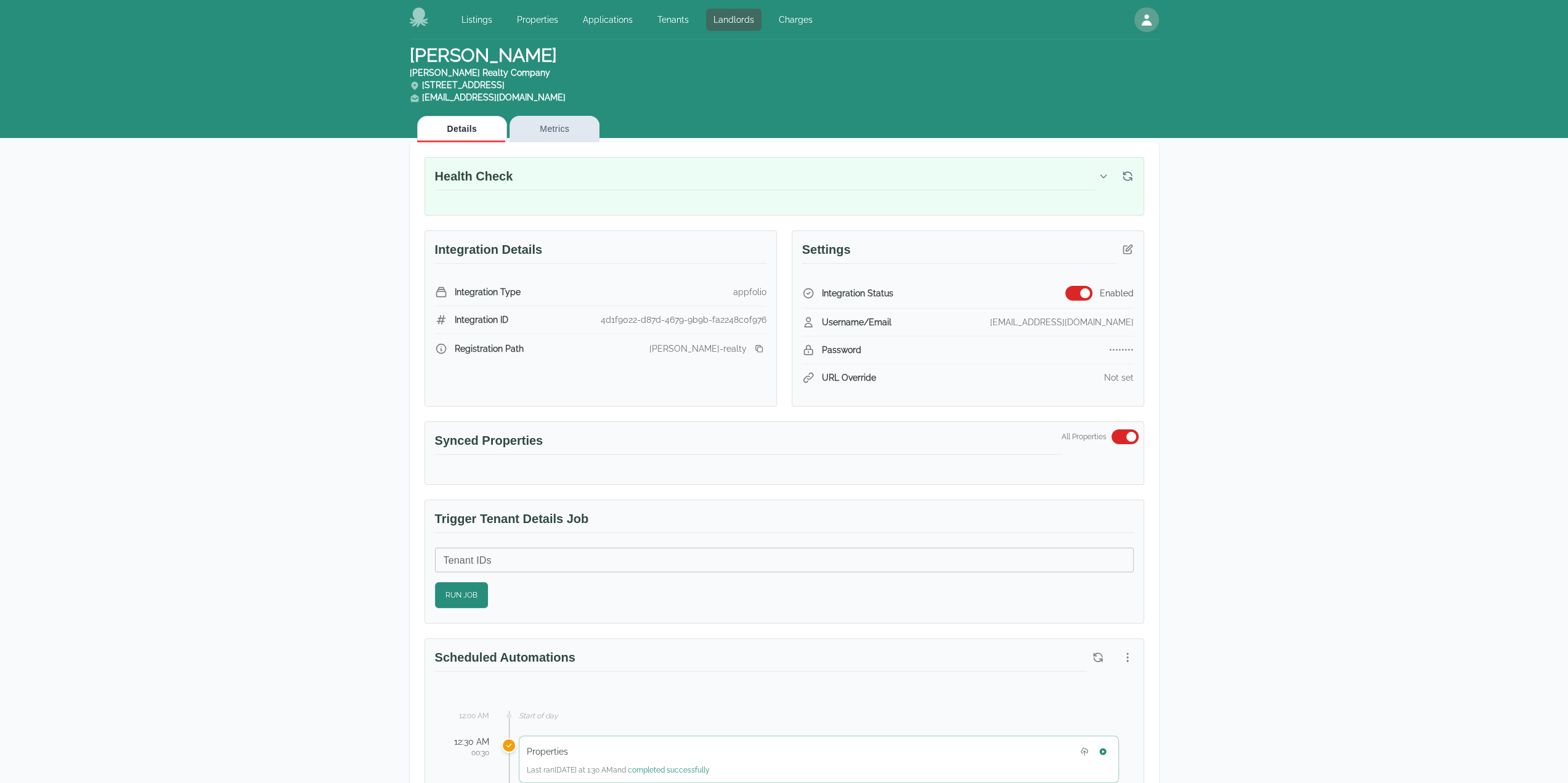
click at [550, 137] on button "Metrics" at bounding box center [554, 129] width 90 height 26
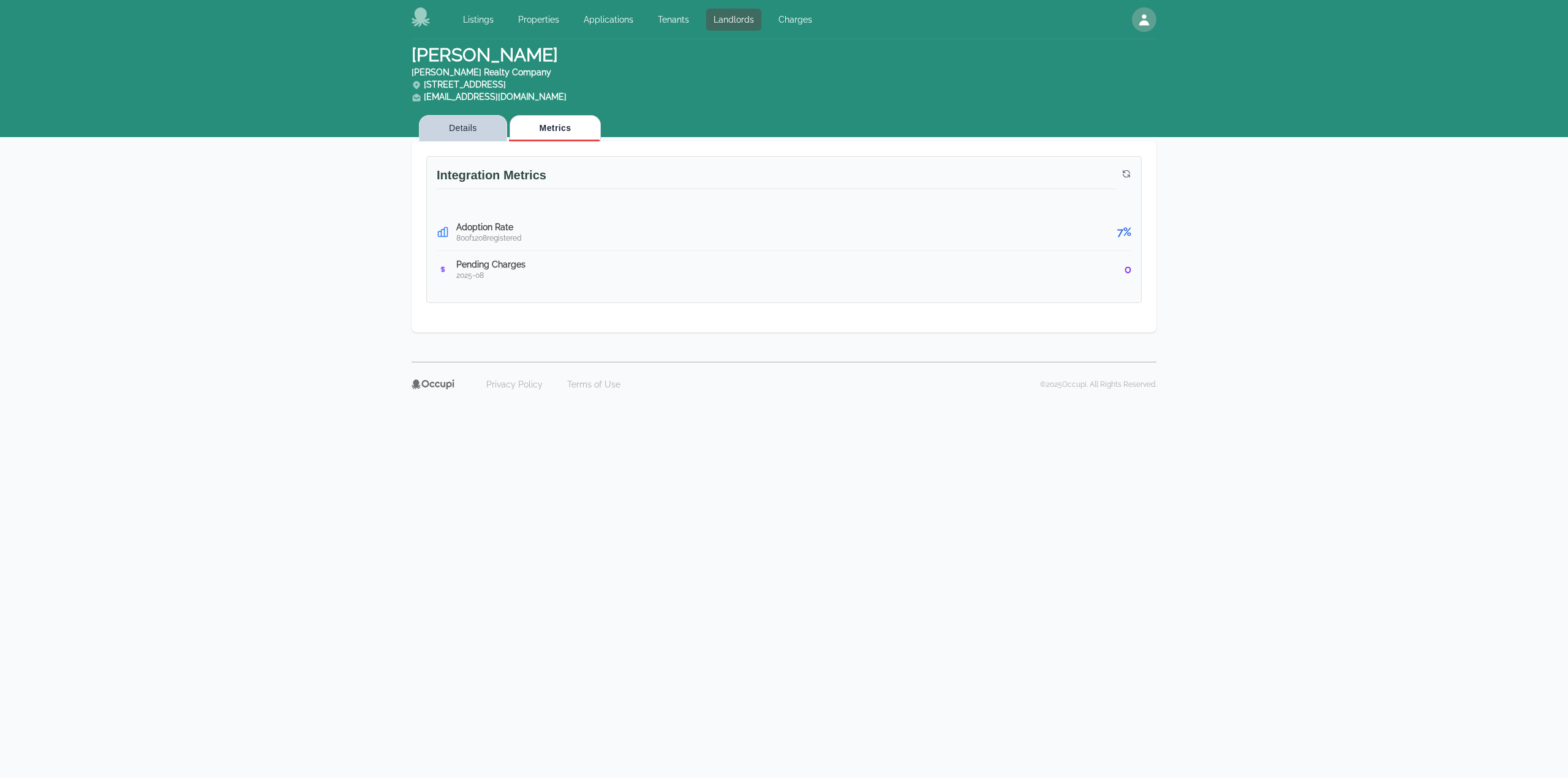
click at [464, 129] on button "Details" at bounding box center [463, 128] width 88 height 26
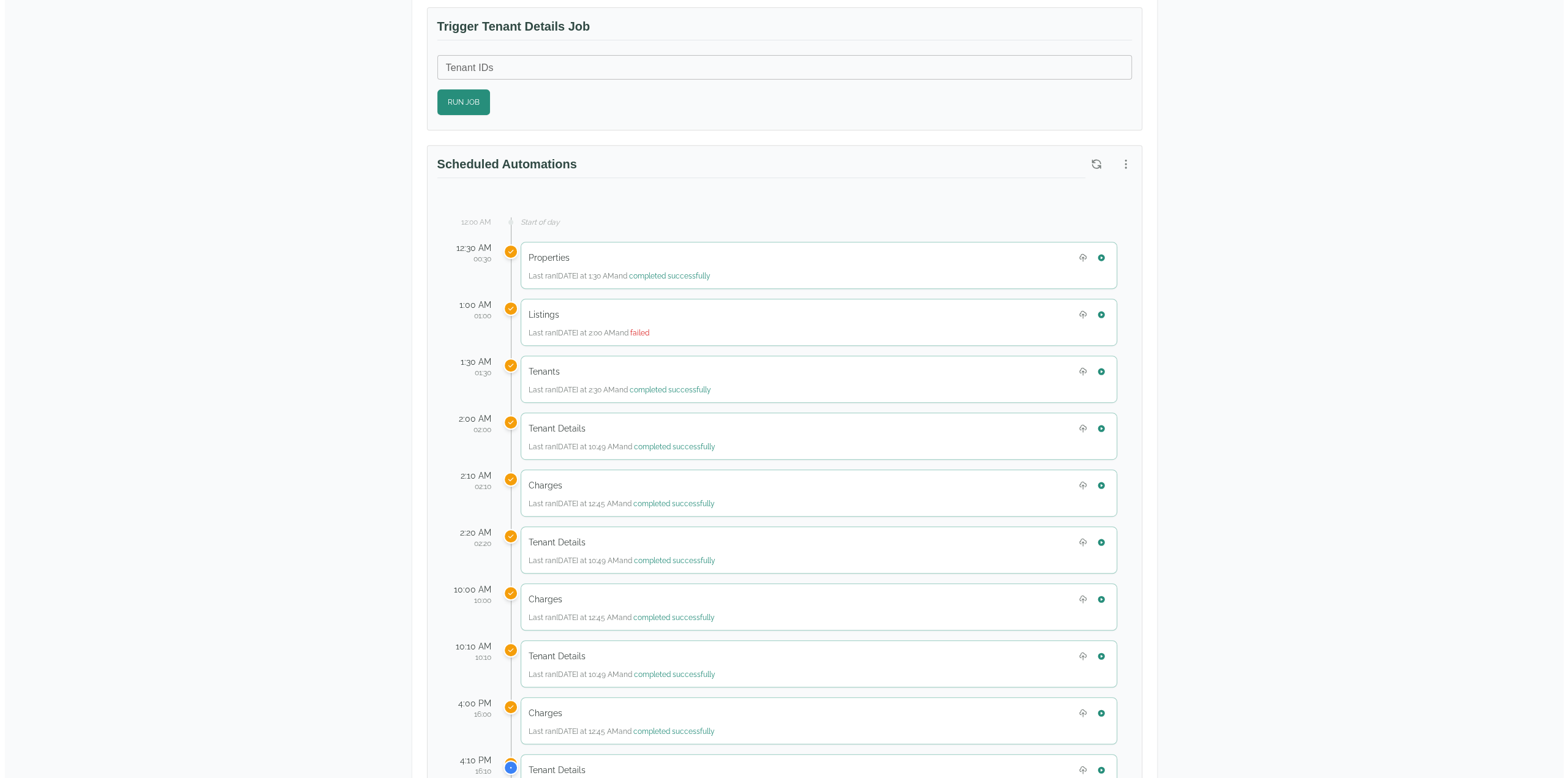
scroll to position [490, 0]
click at [1133, 155] on div "Scheduled Automations" at bounding box center [780, 168] width 714 height 47
click at [1126, 159] on icon "button" at bounding box center [1121, 164] width 12 height 12
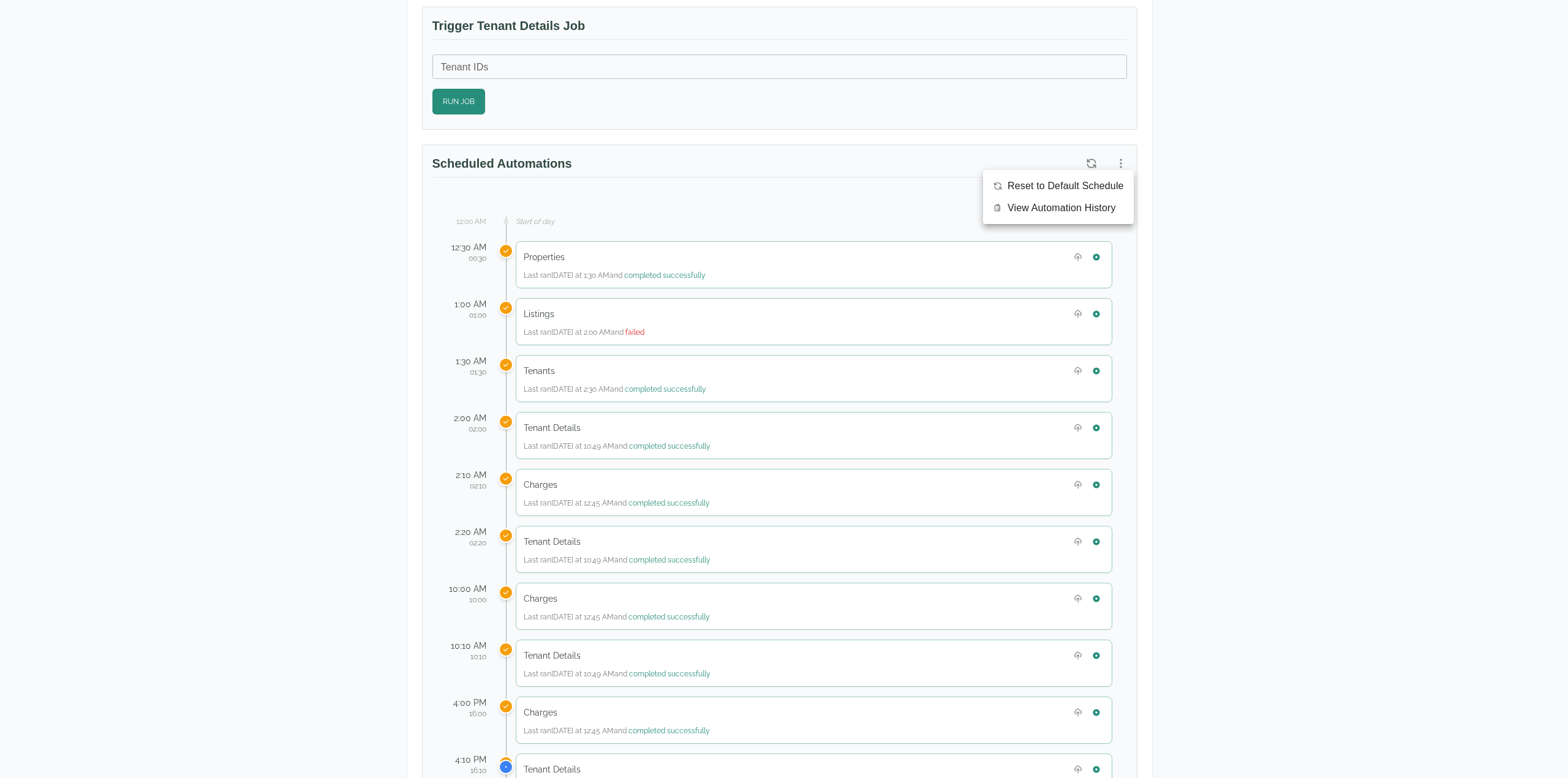
click at [1091, 204] on span "View Automation History" at bounding box center [1062, 209] width 109 height 15
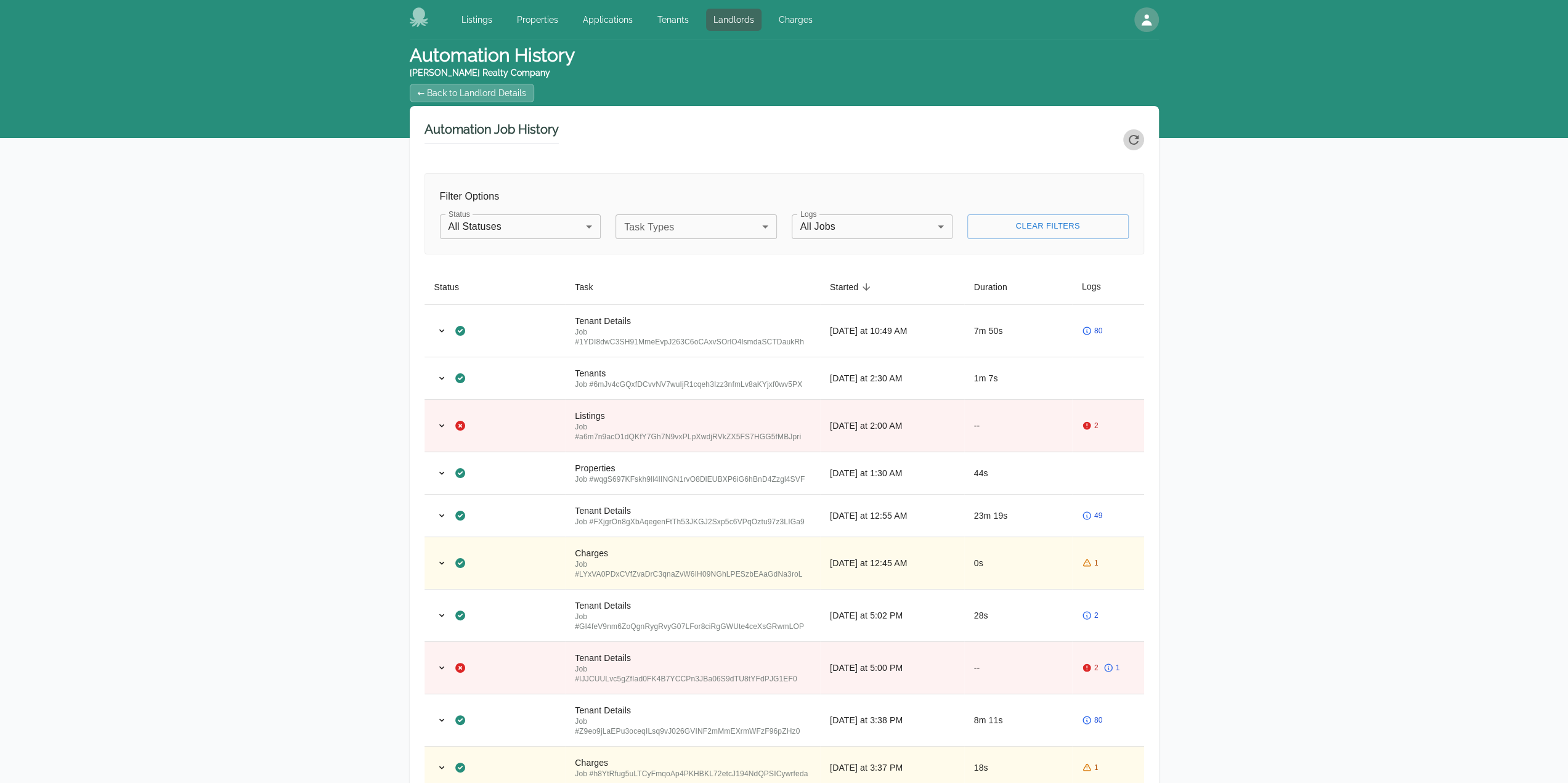
click at [1130, 143] on icon "Refresh automation history" at bounding box center [1134, 140] width 15 height 15
click at [473, 97] on link "← Back to Landlord Details" at bounding box center [472, 92] width 125 height 18
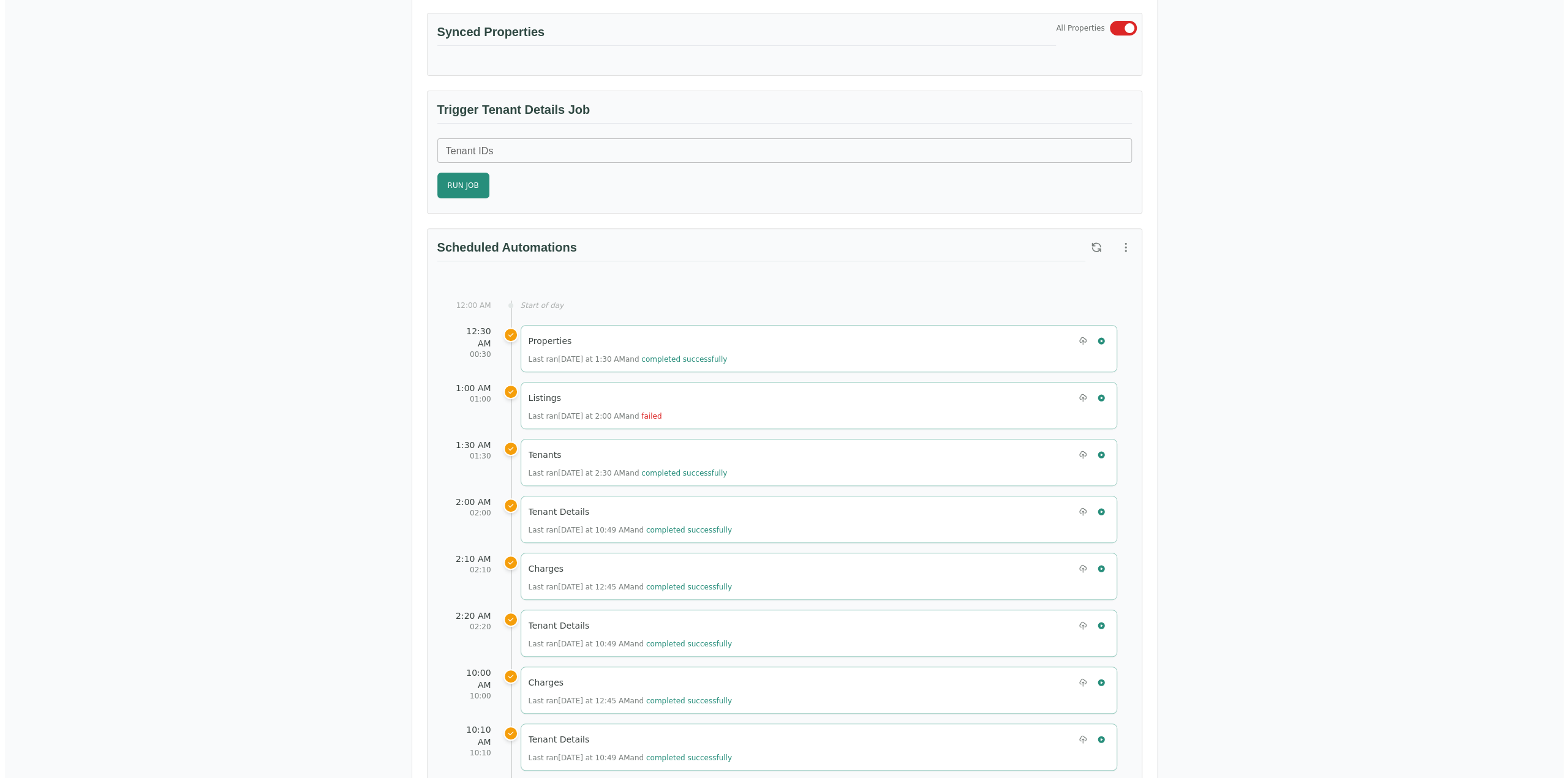
scroll to position [428, 0]
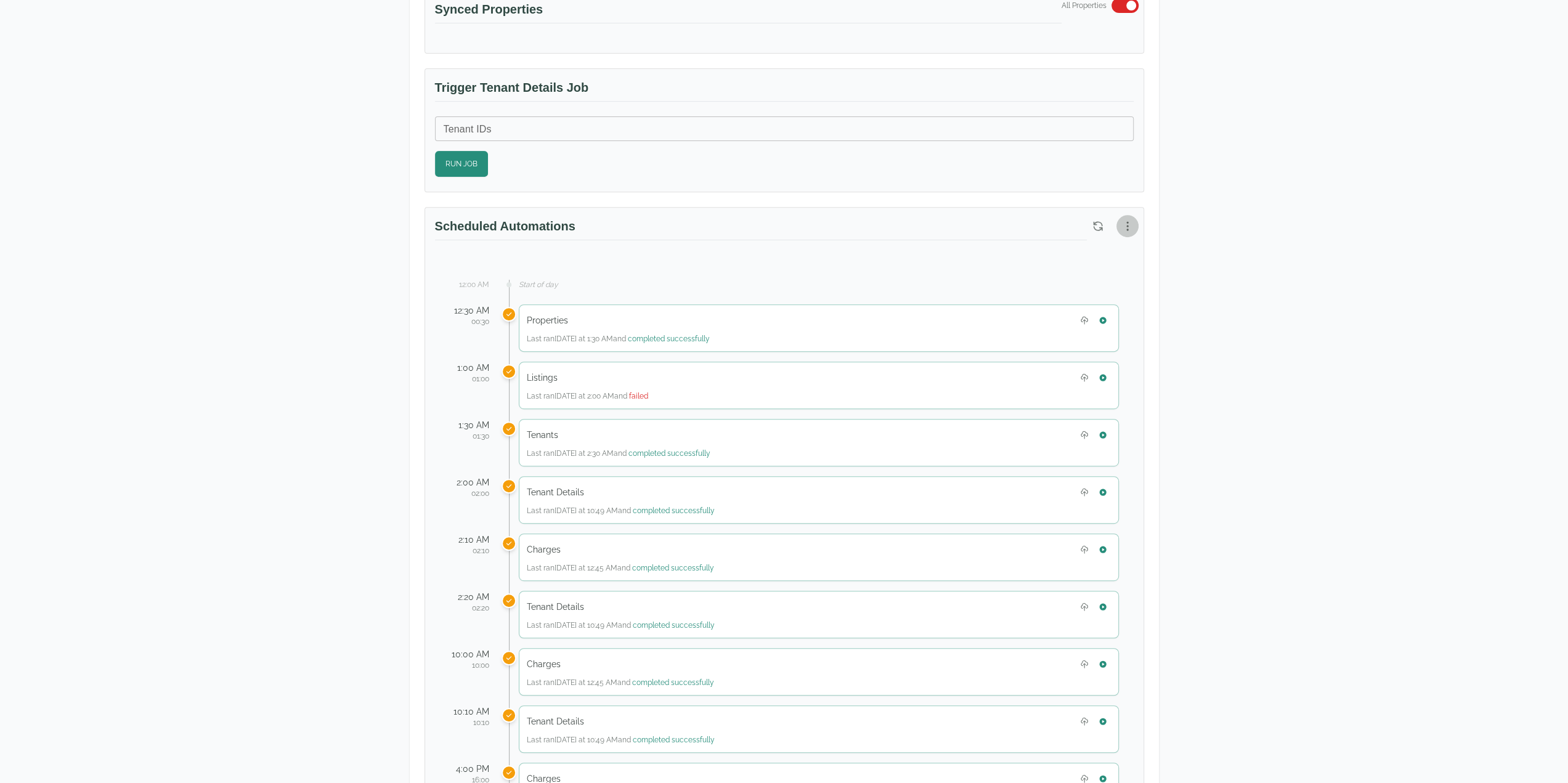
click at [1135, 224] on button "button" at bounding box center [1127, 226] width 22 height 22
click at [1094, 270] on span "View Automation History" at bounding box center [1068, 271] width 109 height 15
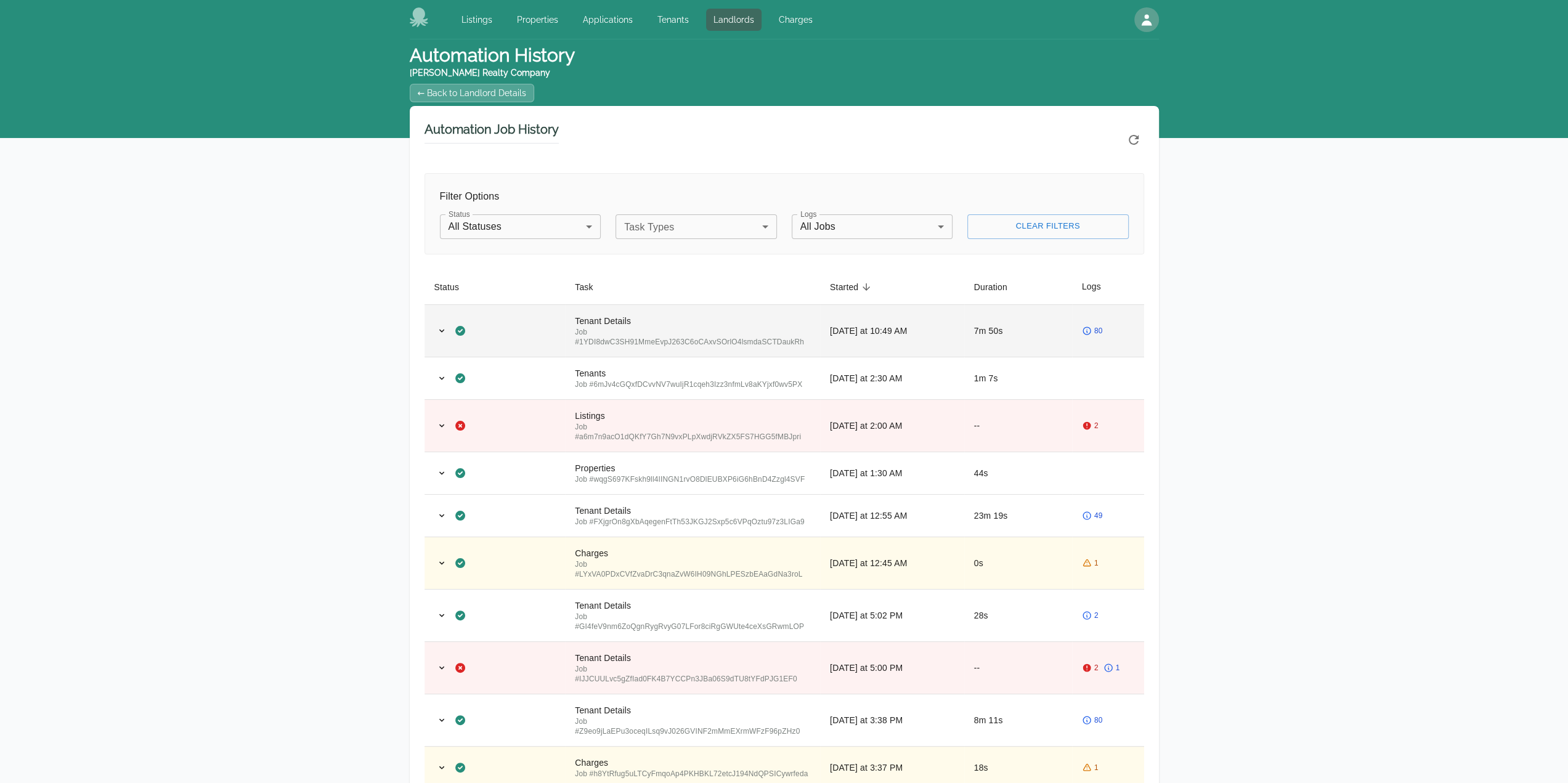
click at [987, 327] on td "7m 50s" at bounding box center [1018, 330] width 108 height 52
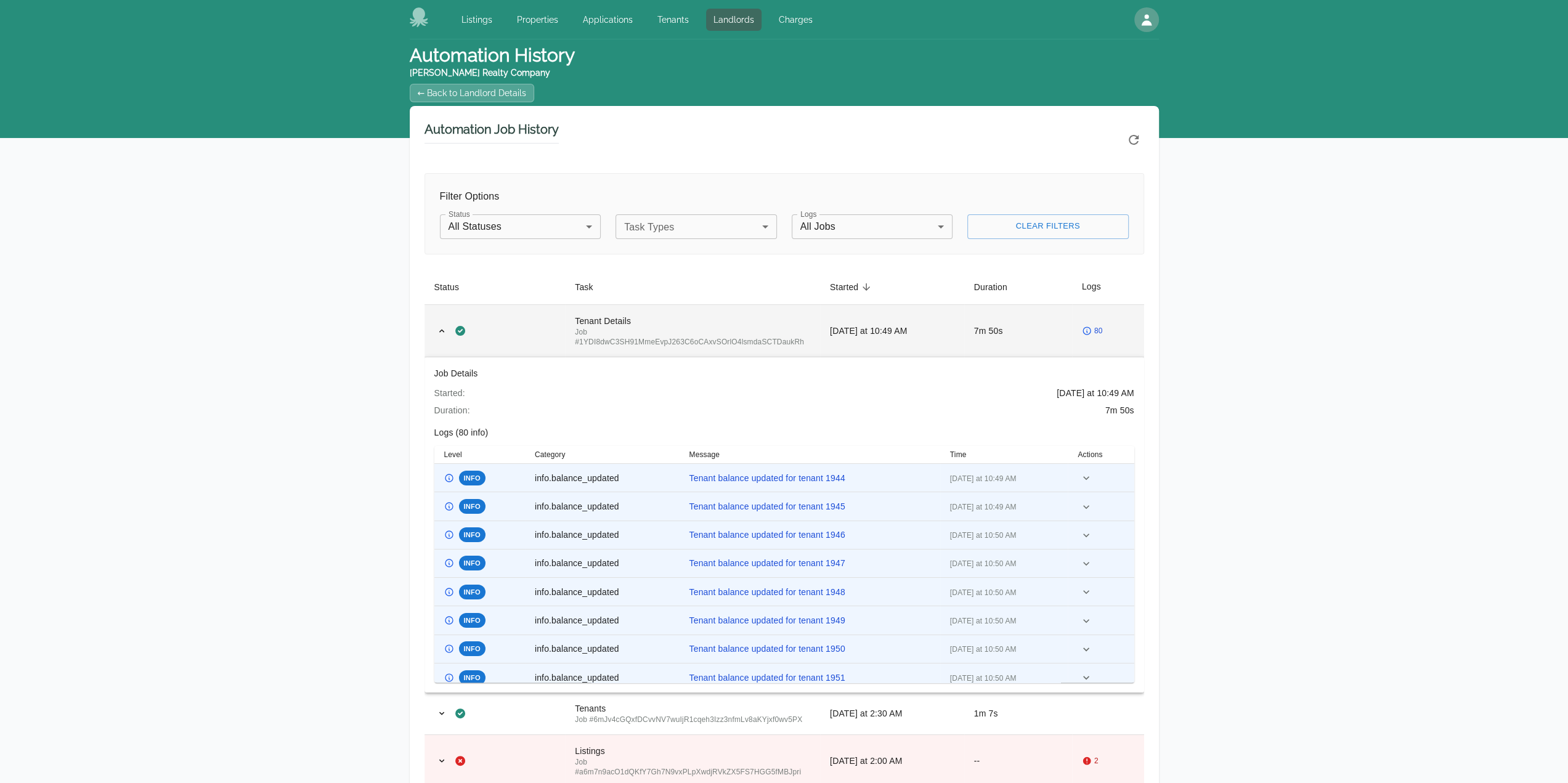
click at [1071, 337] on td "7m 50s" at bounding box center [1018, 330] width 108 height 52
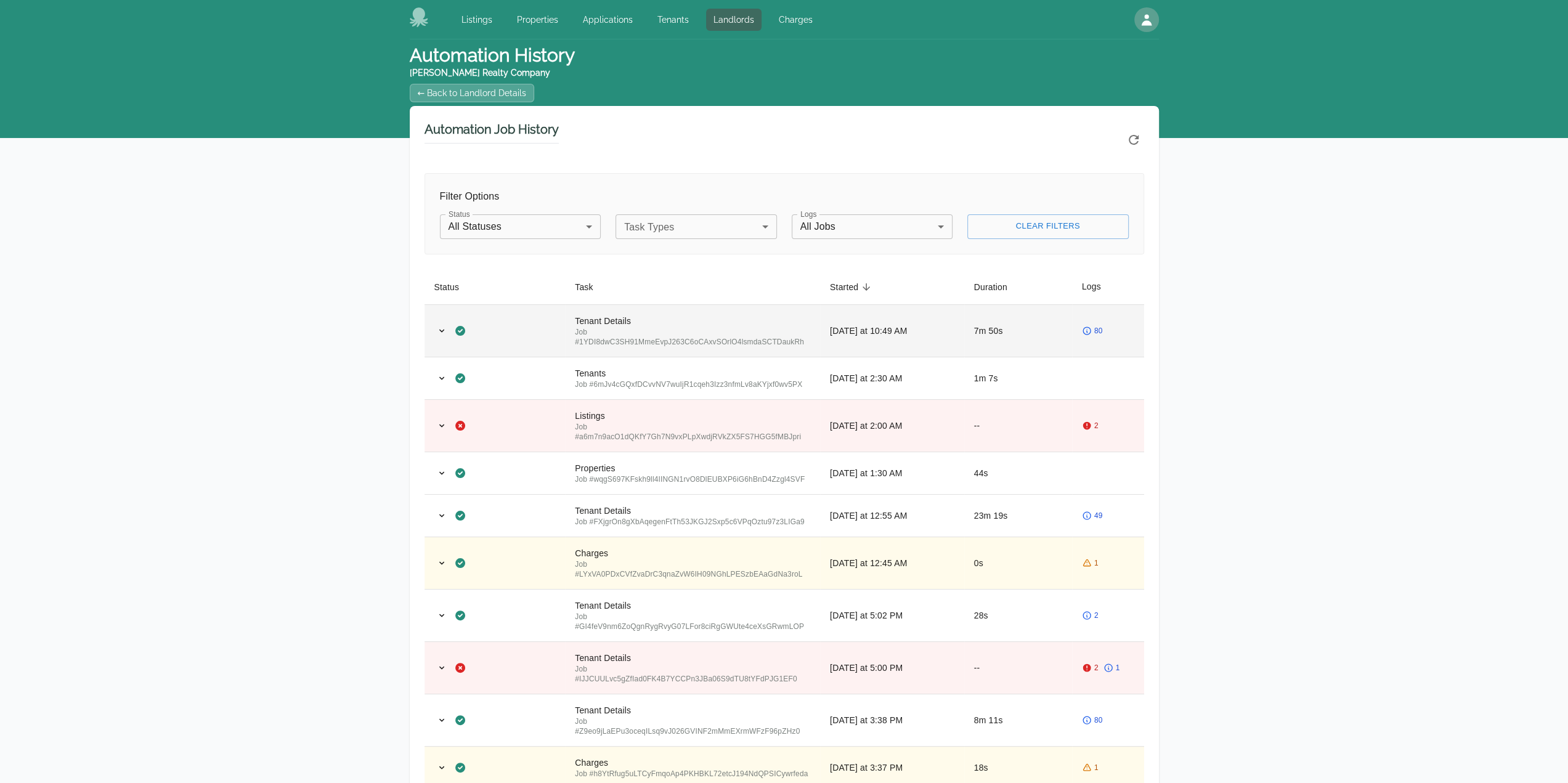
click at [1073, 332] on td "80" at bounding box center [1108, 330] width 72 height 52
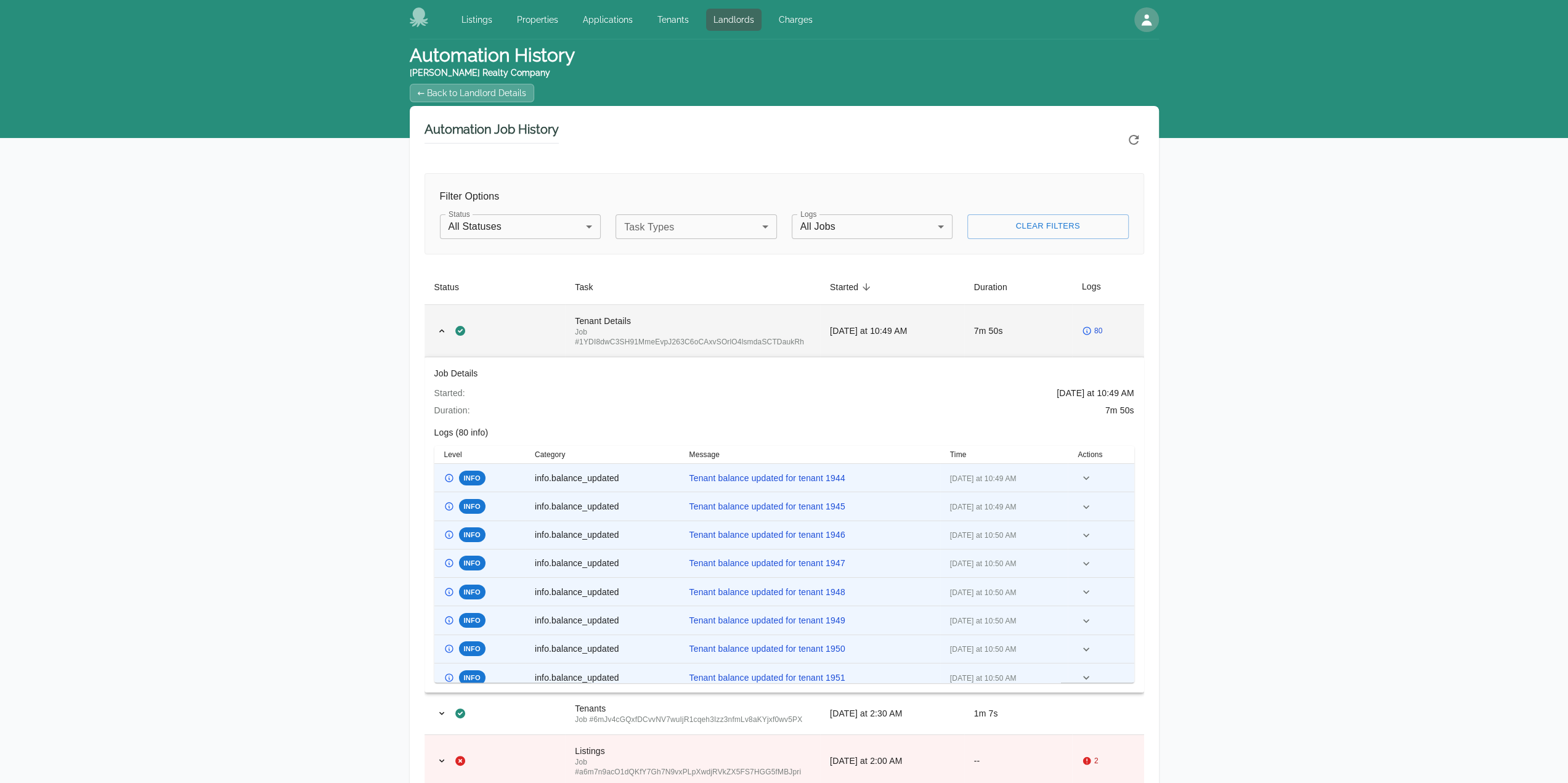
drag, startPoint x: 1071, startPoint y: 329, endPoint x: 973, endPoint y: 324, distance: 98.1
click at [1070, 329] on td "7m 50s" at bounding box center [1018, 330] width 108 height 52
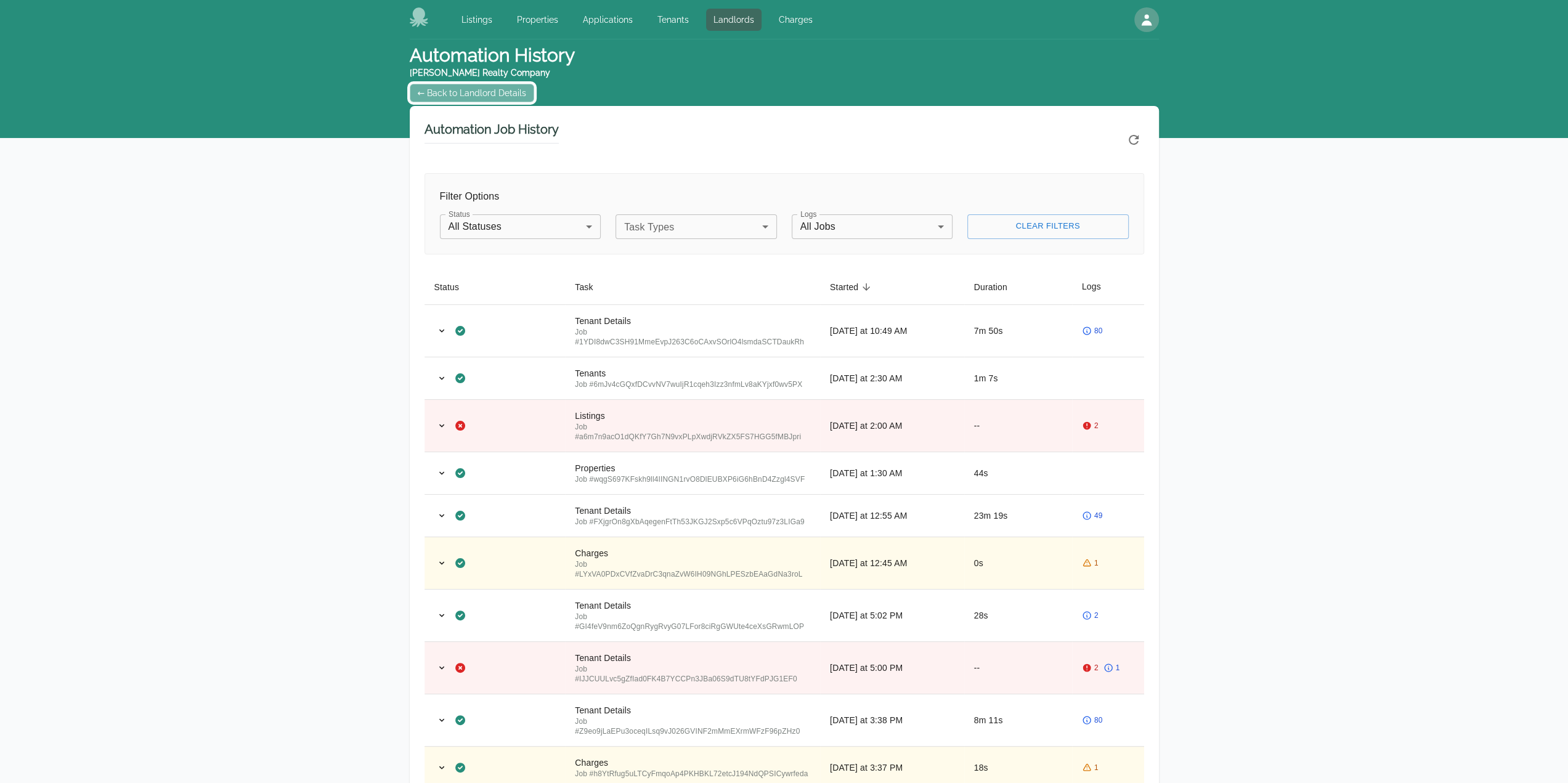
click at [458, 96] on link "← Back to Landlord Details" at bounding box center [472, 92] width 125 height 18
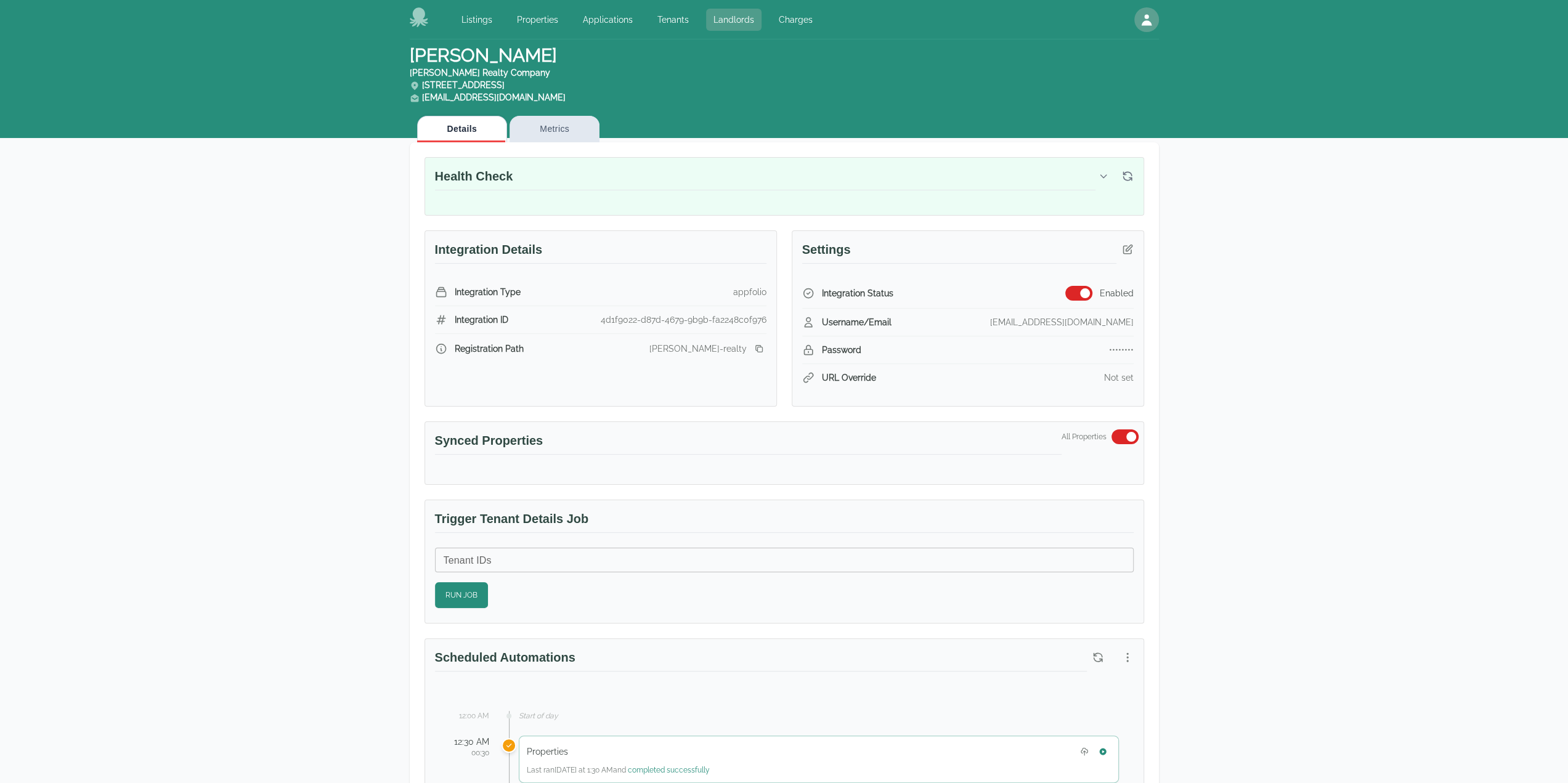
click at [730, 18] on link "Landlords" at bounding box center [734, 19] width 55 height 22
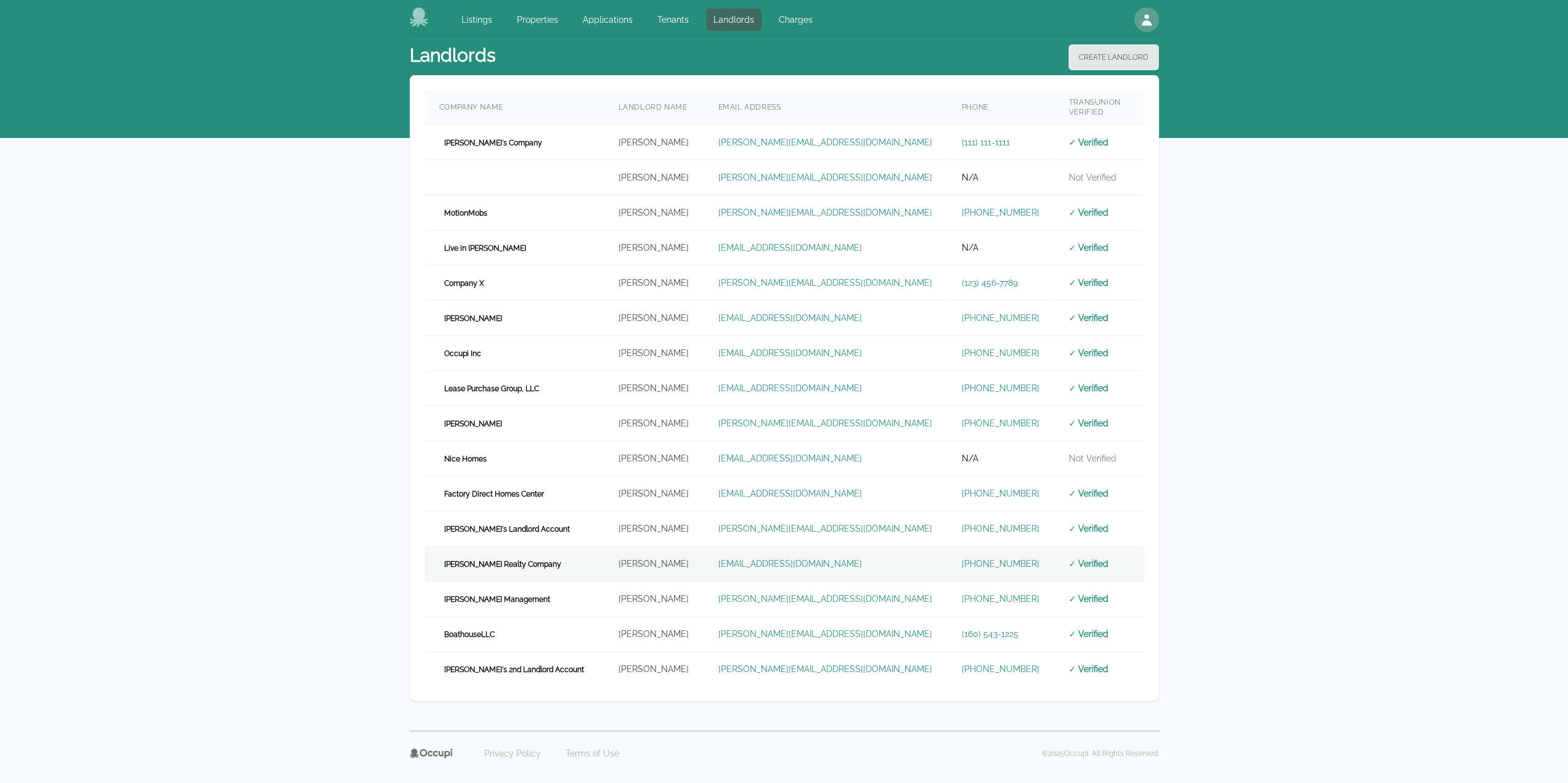
click at [525, 558] on span "[PERSON_NAME] Realty Company" at bounding box center [503, 564] width 127 height 13
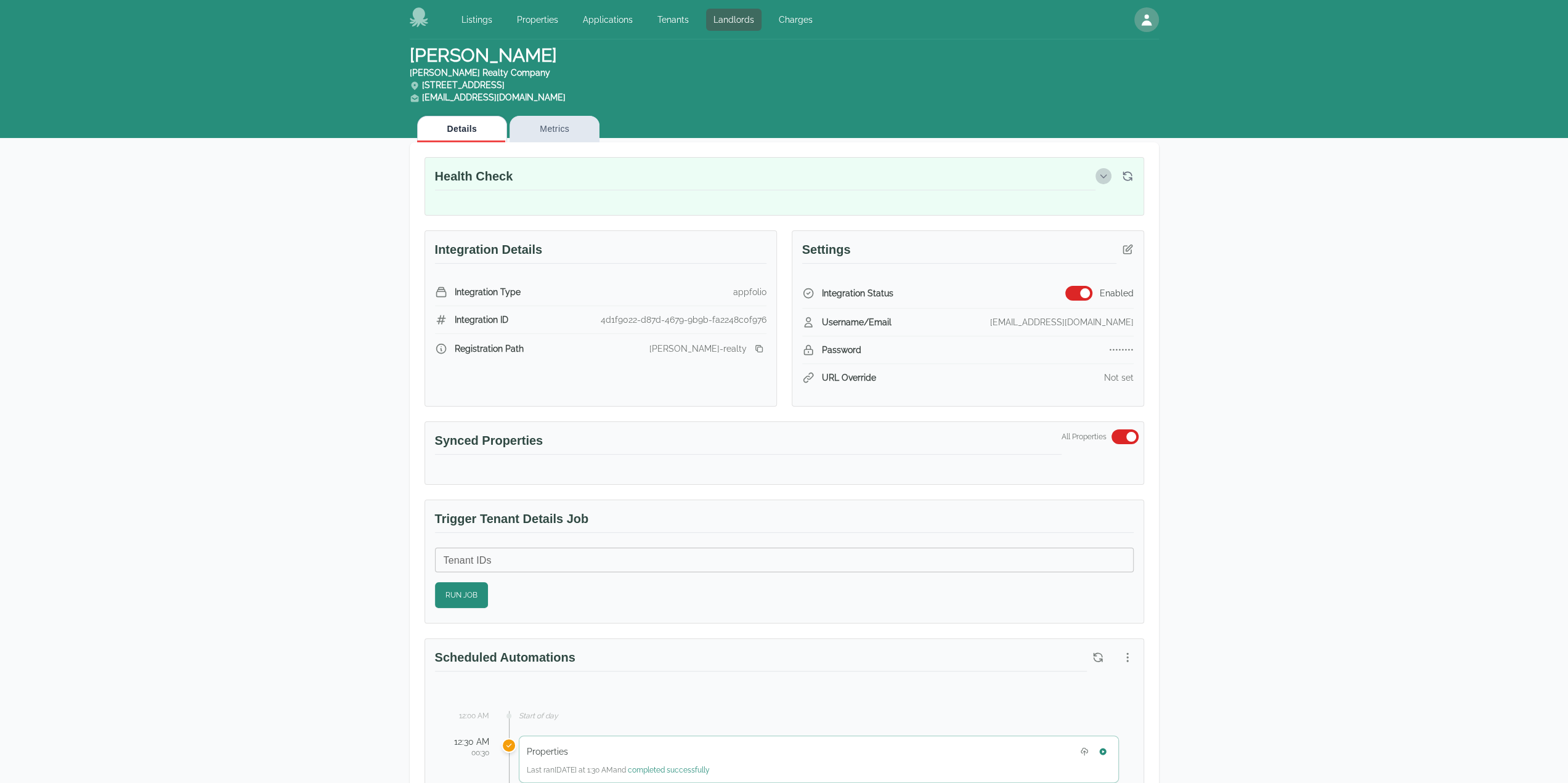
click at [1103, 179] on icon "button" at bounding box center [1104, 177] width 10 height 10
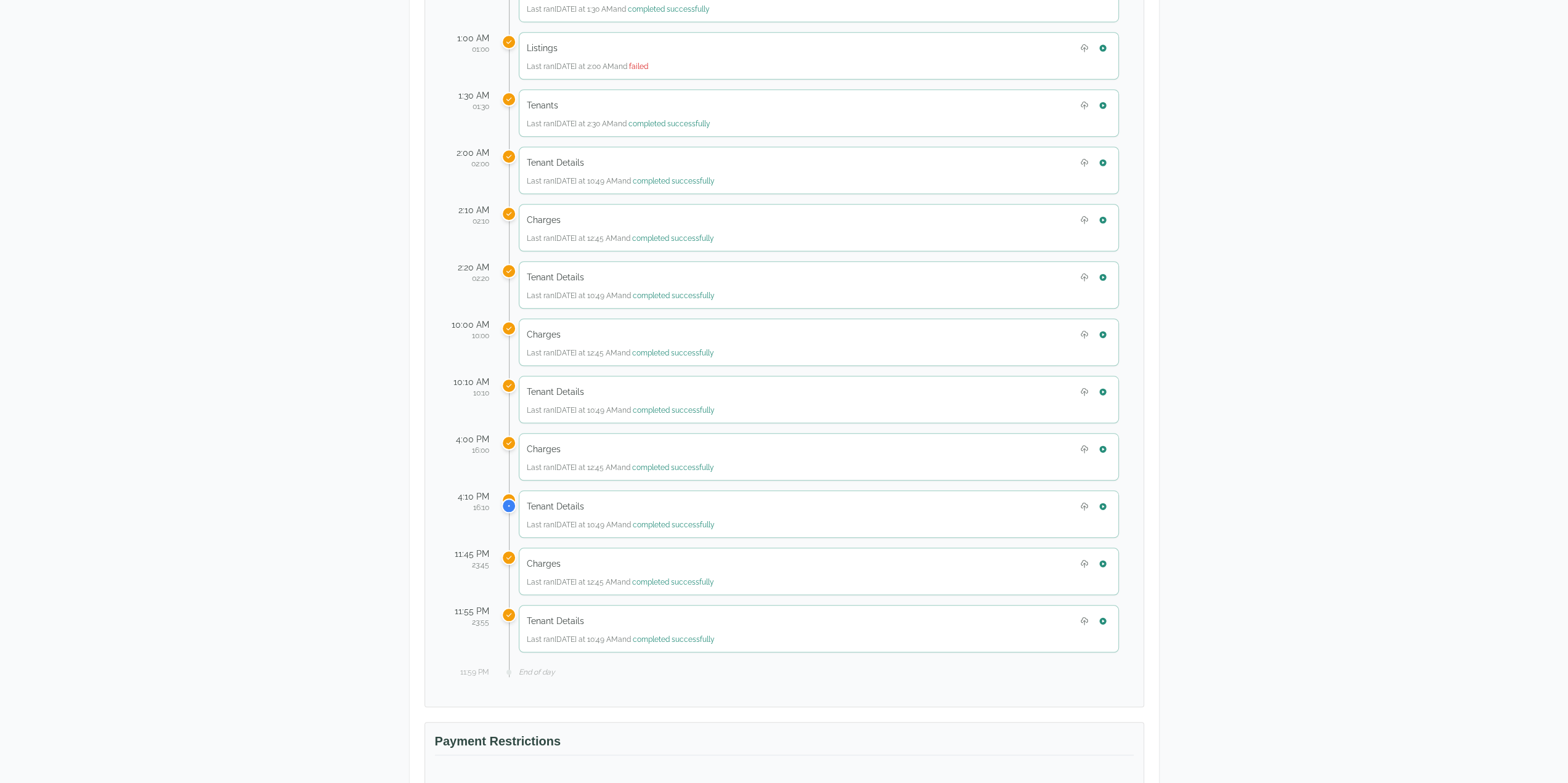
scroll to position [986, 0]
drag, startPoint x: 1433, startPoint y: 408, endPoint x: 1454, endPoint y: 417, distance: 22.8
click at [1439, 408] on div "[PERSON_NAME] [PERSON_NAME] Realty Company [STREET_ADDRESS] [EMAIL_ADDRESS][DOM…" at bounding box center [784, 129] width 1568 height 2150
